Goal: Task Accomplishment & Management: Complete application form

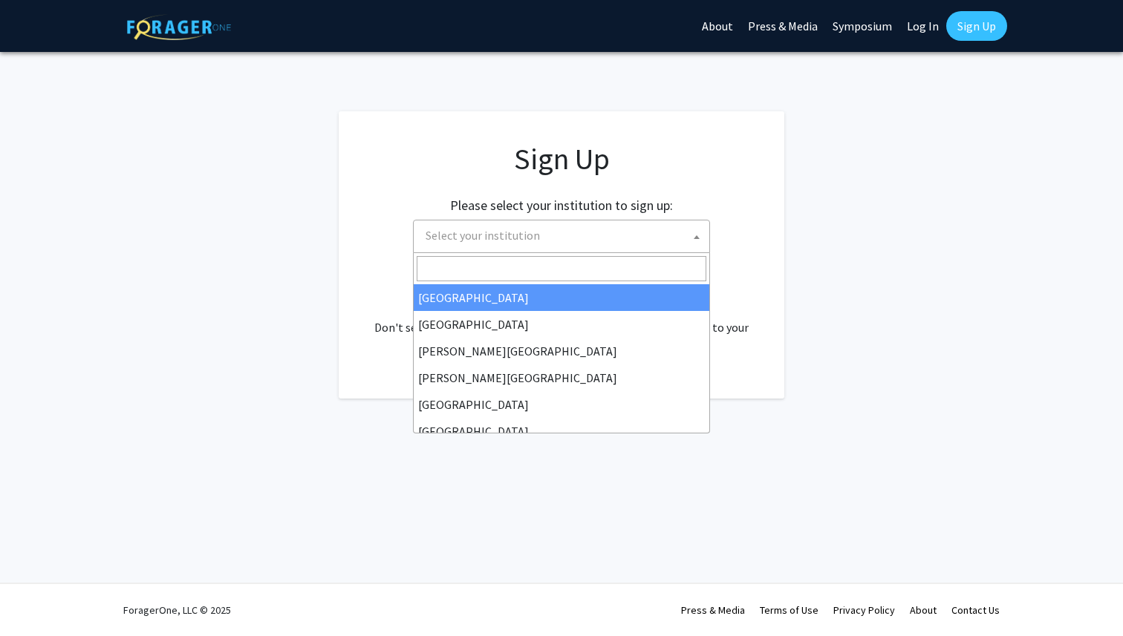
click at [529, 243] on span "Select your institution" at bounding box center [565, 236] width 290 height 30
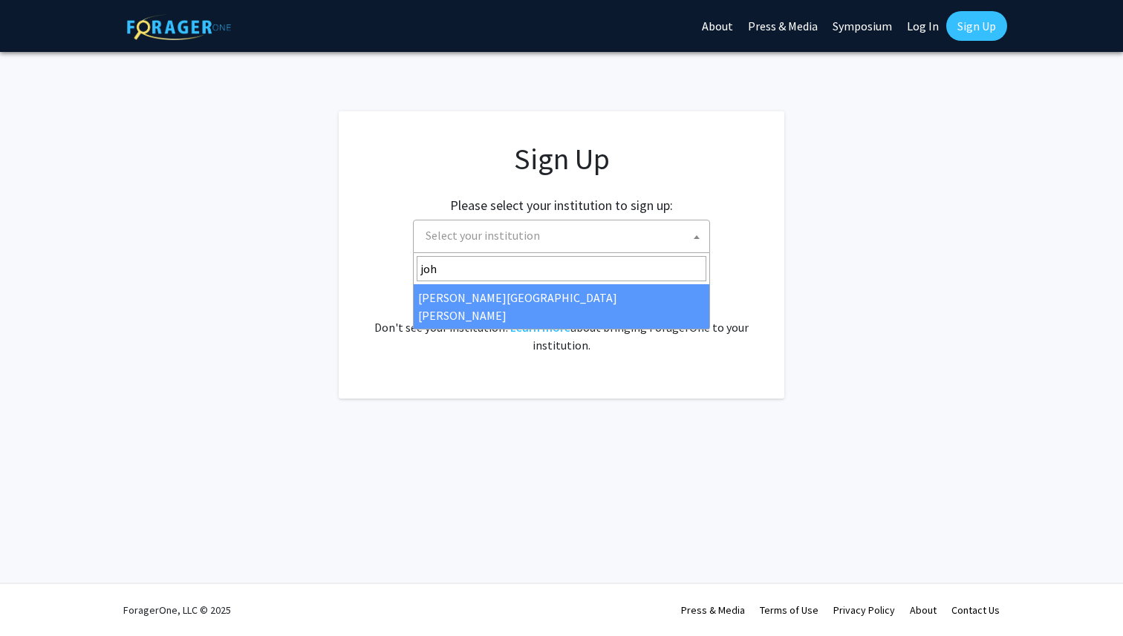
type input "joh"
select select "1"
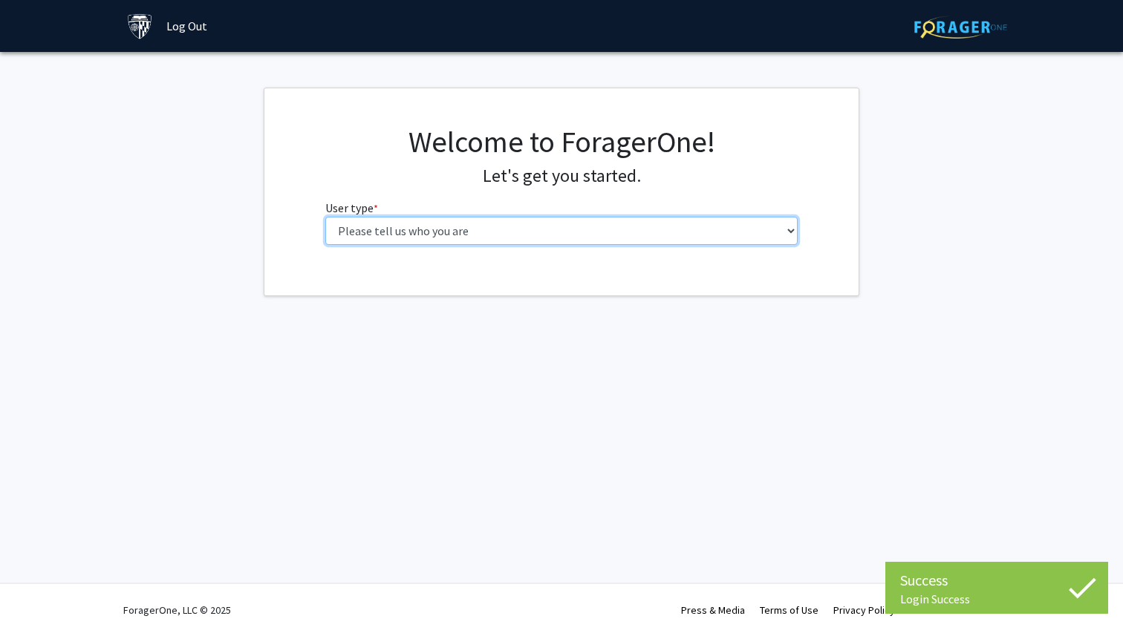
click at [568, 229] on select "Please tell us who you are Undergraduate Student Master's Student Doctoral Cand…" at bounding box center [561, 231] width 473 height 28
select select "2: masters"
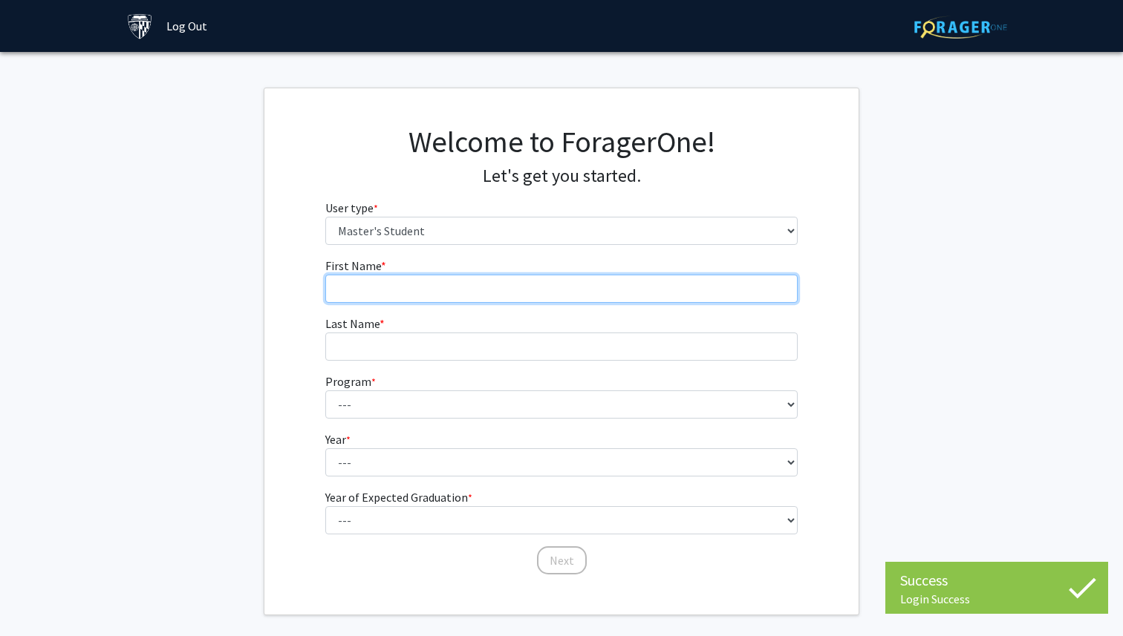
click at [501, 298] on input "First Name * required" at bounding box center [561, 289] width 473 height 28
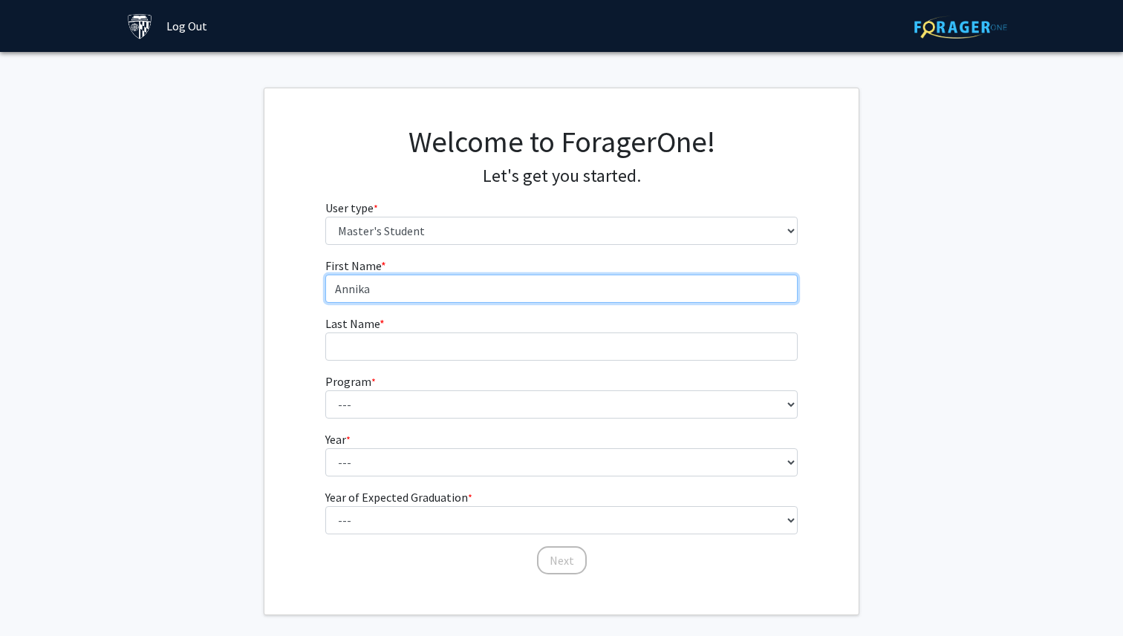
type input "Annika"
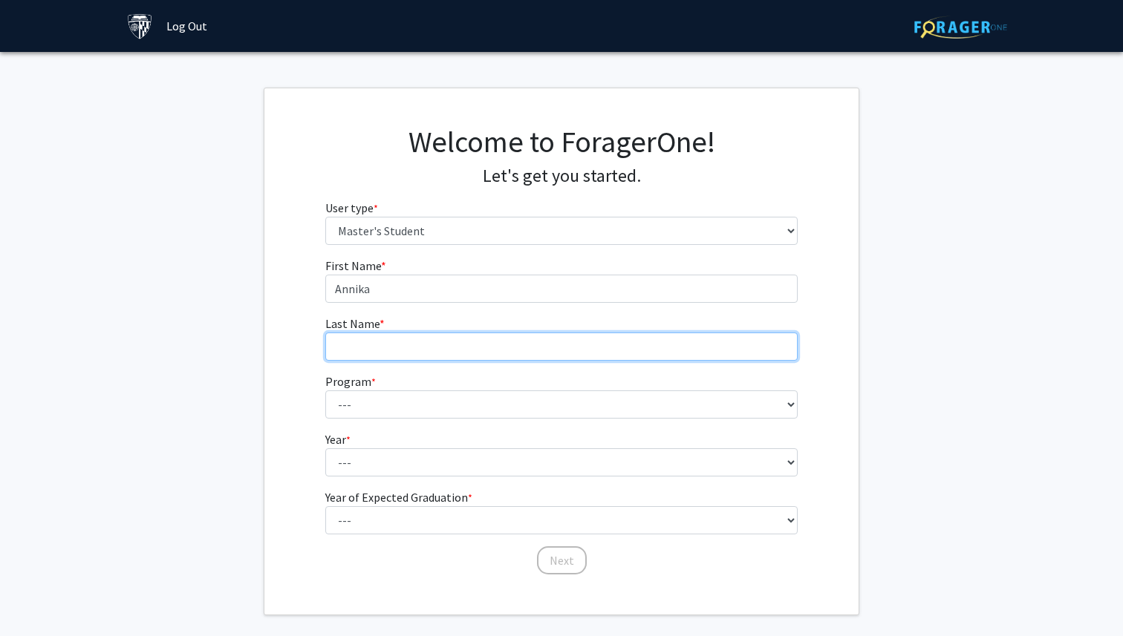
click at [480, 356] on input "Last Name * required" at bounding box center [561, 347] width 473 height 28
type input "[PERSON_NAME]"
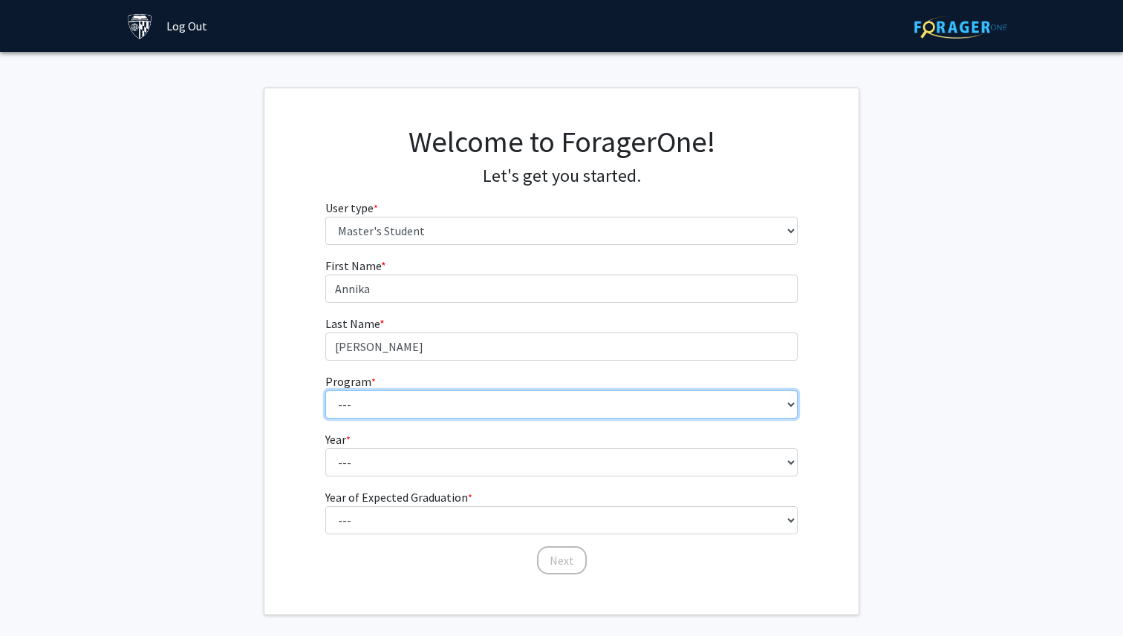
click at [477, 411] on select "--- Anatomy Education Applied and Computational Mathematics Applied Biomedical …" at bounding box center [561, 405] width 473 height 28
select select "124: 124"
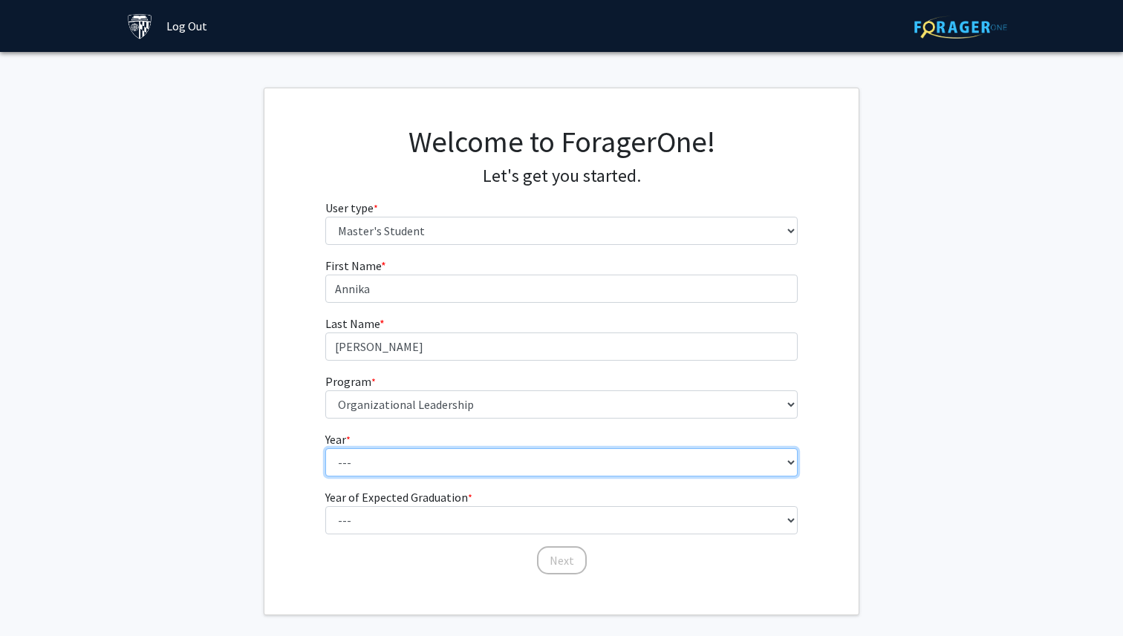
click at [447, 463] on select "--- First Year Second Year" at bounding box center [561, 463] width 473 height 28
select select "1: first_year"
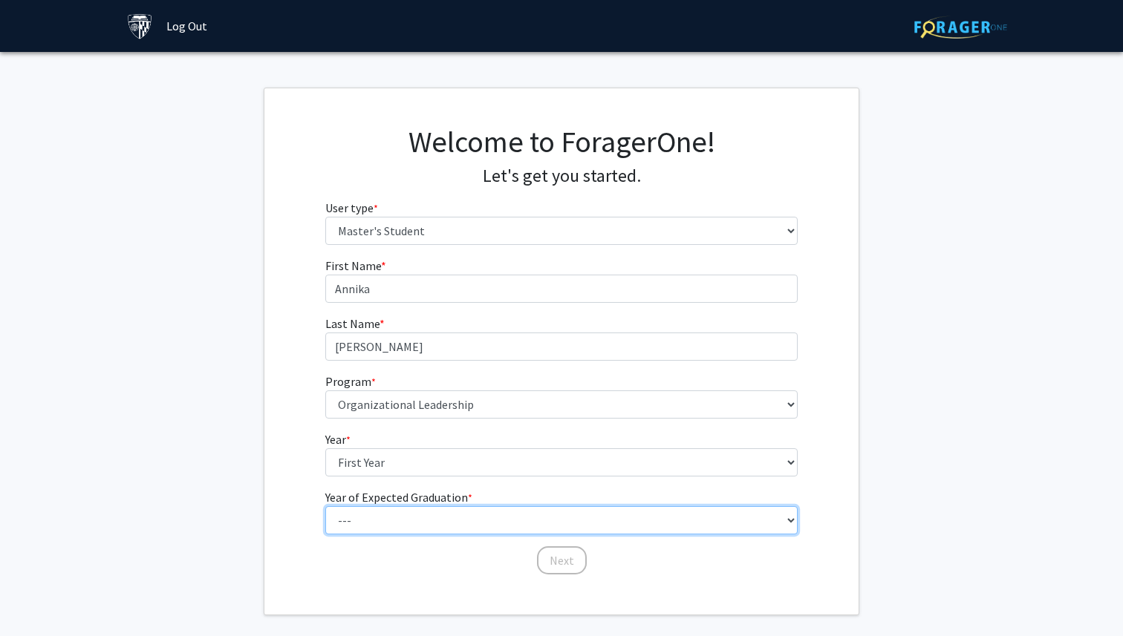
click at [450, 515] on select "--- 2025 2026 2027 2028 2029 2030 2031 2032 2033 2034" at bounding box center [561, 520] width 473 height 28
select select "3: 2027"
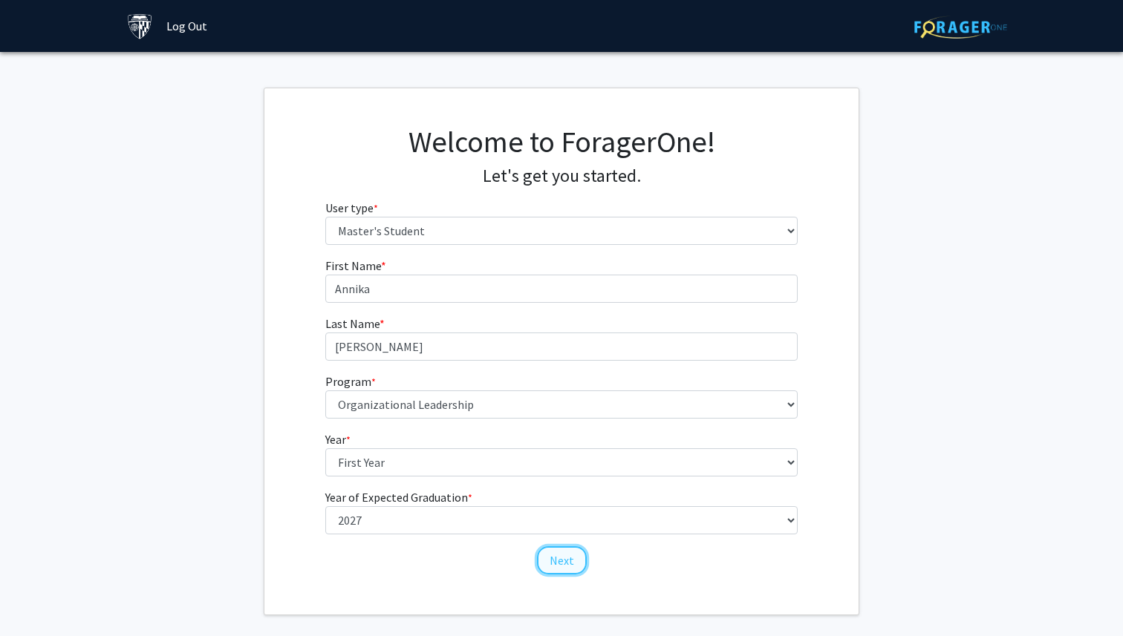
click at [551, 567] on button "Next" at bounding box center [562, 561] width 50 height 28
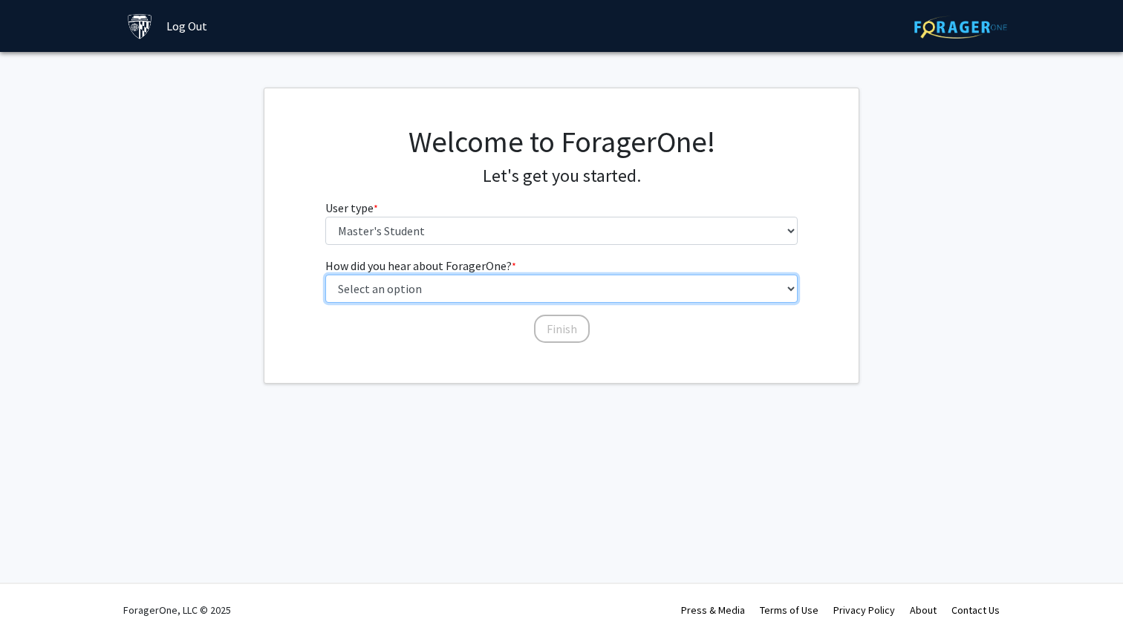
click at [508, 288] on select "Select an option Peer/student recommendation Faculty/staff recommendation Unive…" at bounding box center [561, 289] width 473 height 28
select select "1: peer_recommendation"
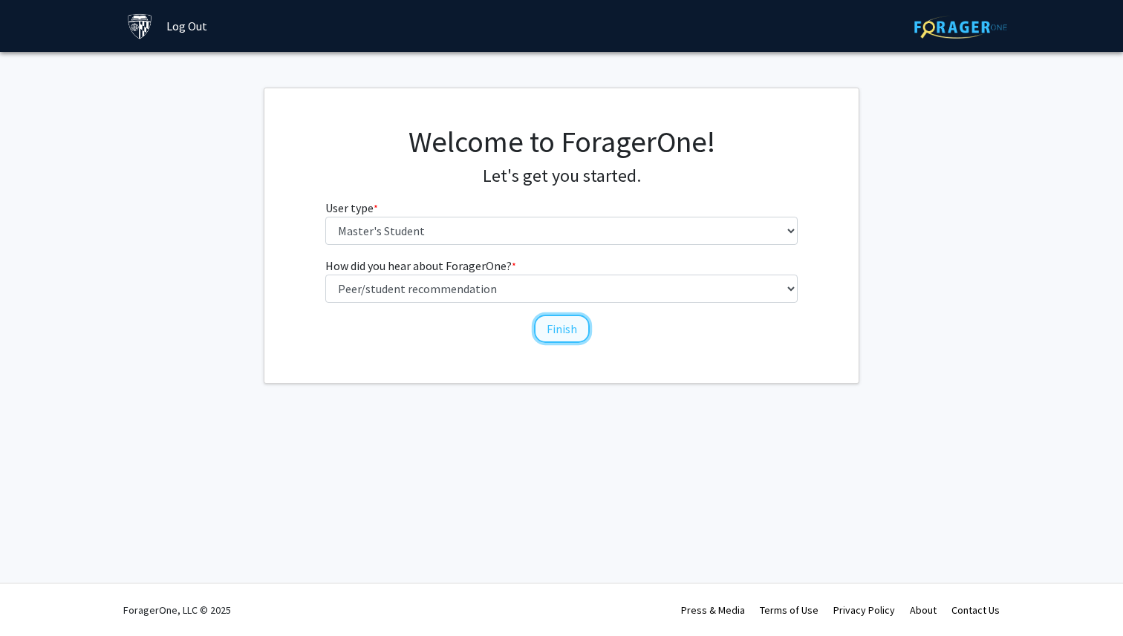
click at [561, 327] on button "Finish" at bounding box center [562, 329] width 56 height 28
